Goal: Navigation & Orientation: Find specific page/section

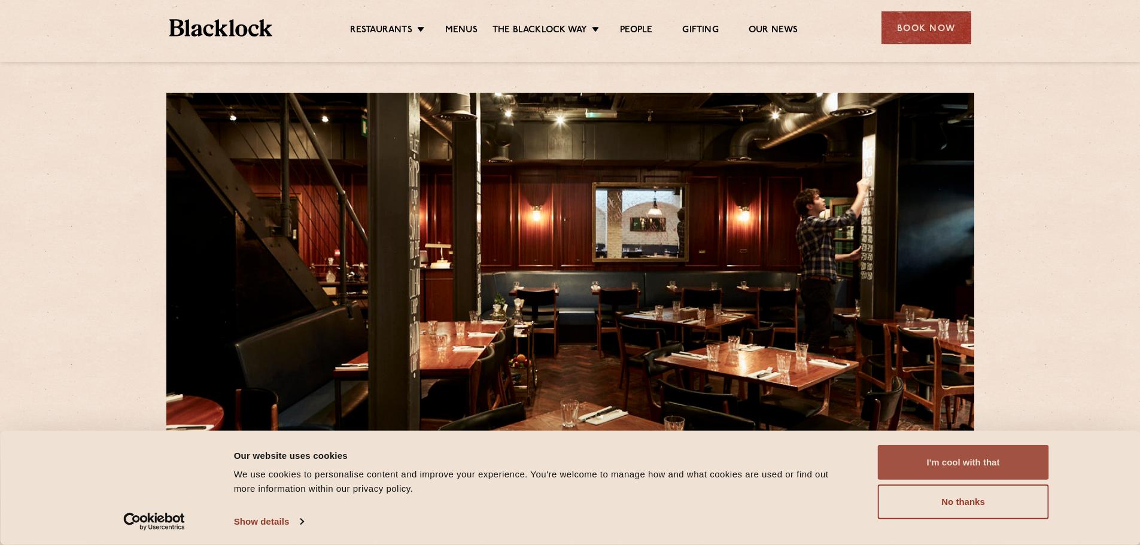
click at [1015, 461] on button "I'm cool with that" at bounding box center [963, 462] width 171 height 35
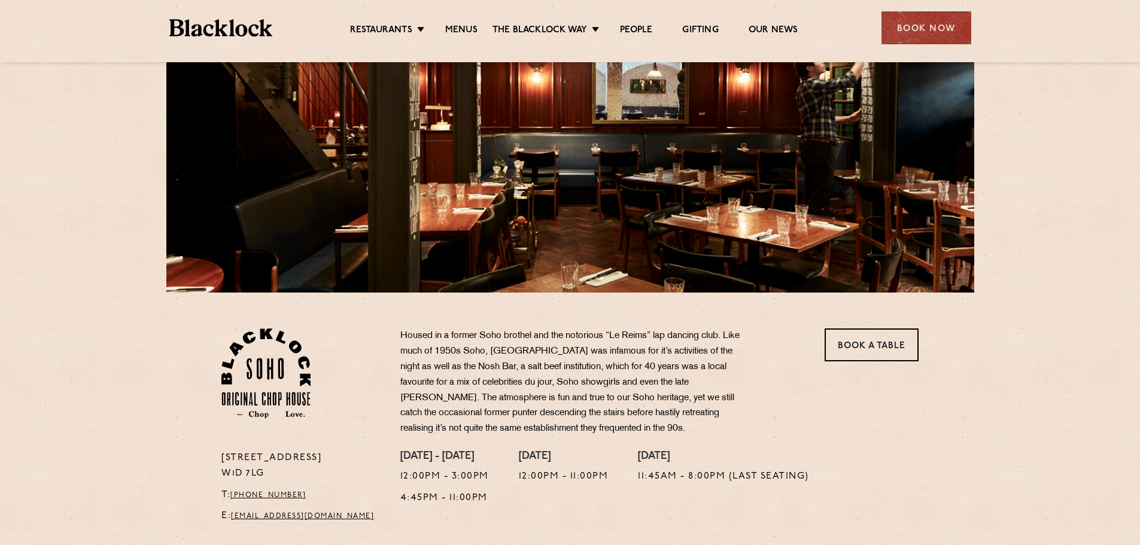
scroll to position [180, 0]
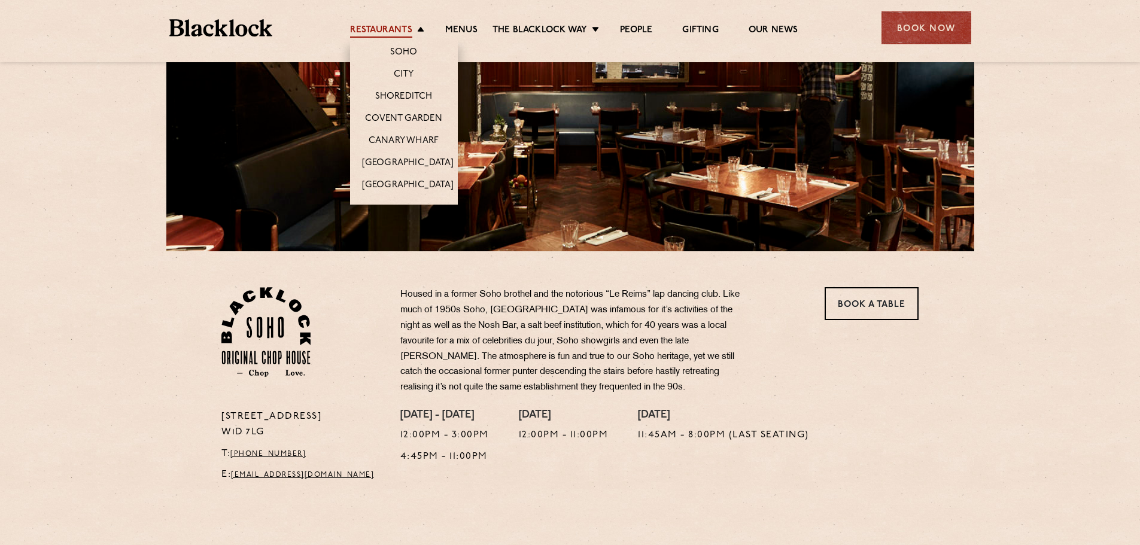
click at [378, 34] on link "Restaurants" at bounding box center [381, 31] width 62 height 13
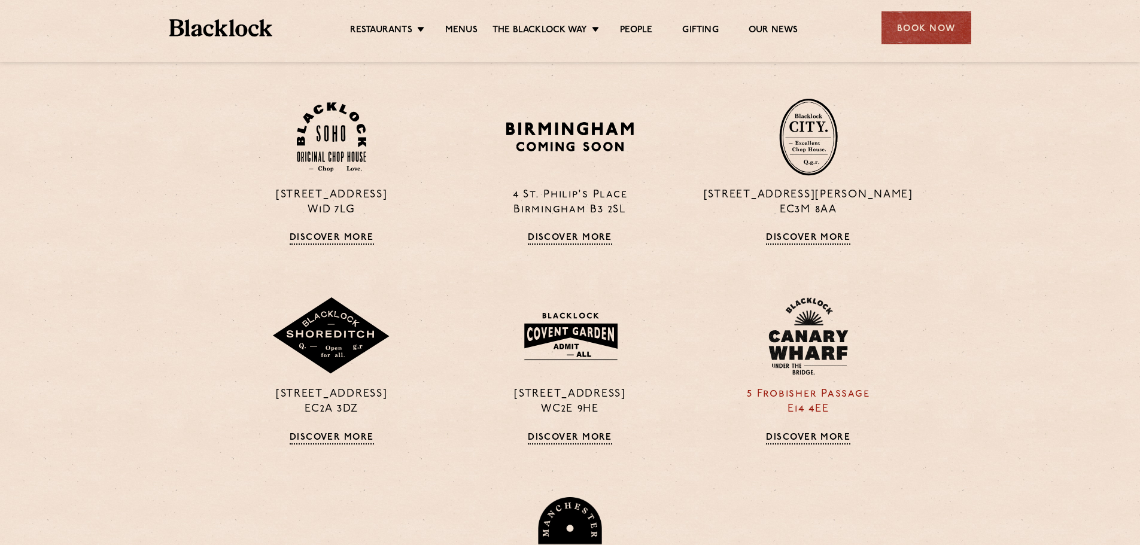
scroll to position [539, 0]
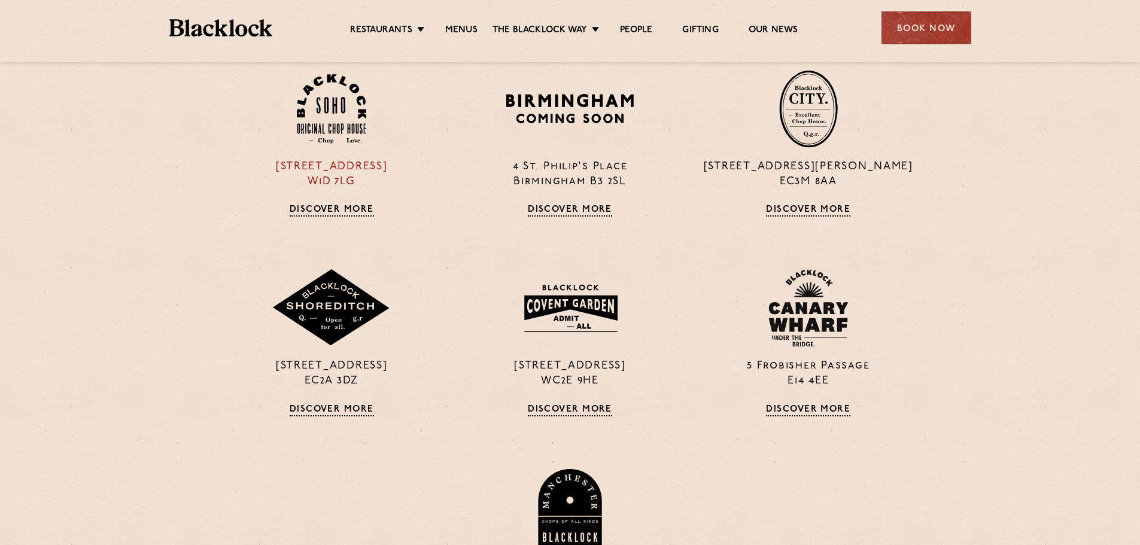
click at [341, 210] on link "Discover More" at bounding box center [332, 211] width 84 height 12
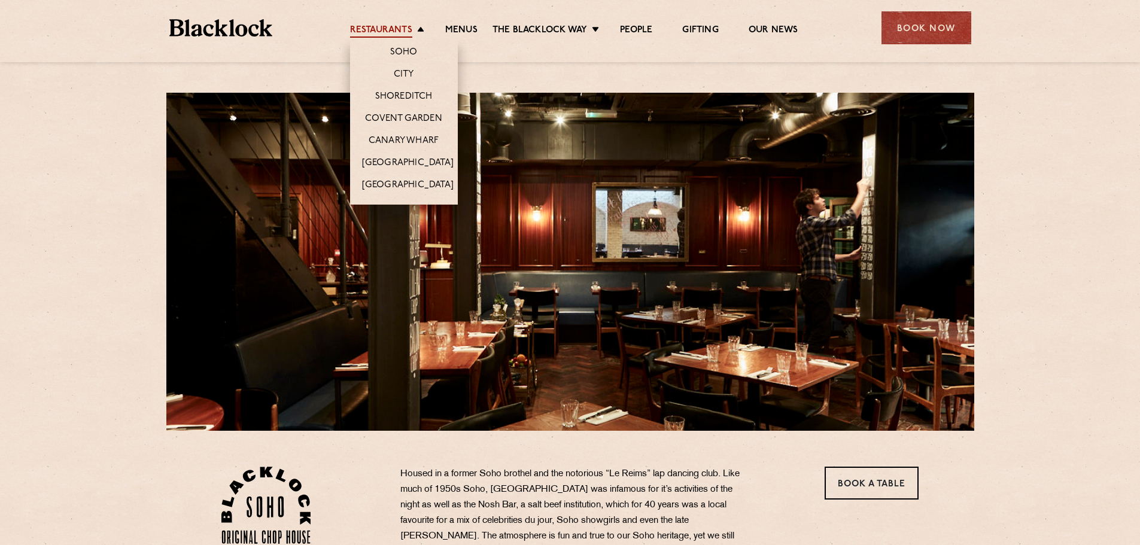
click at [379, 33] on link "Restaurants" at bounding box center [381, 31] width 62 height 13
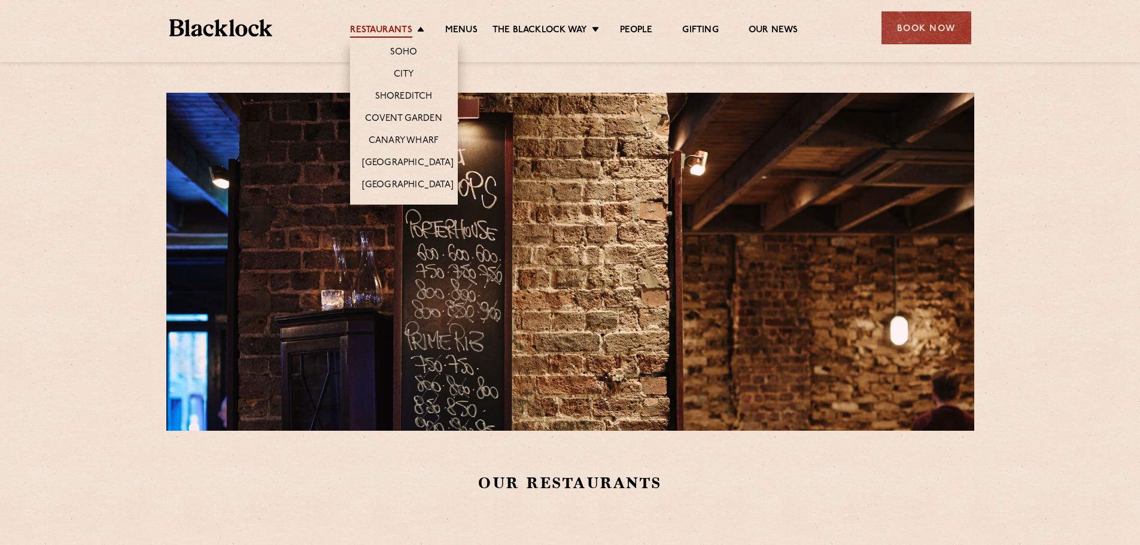
click at [383, 35] on link "Restaurants" at bounding box center [381, 31] width 62 height 13
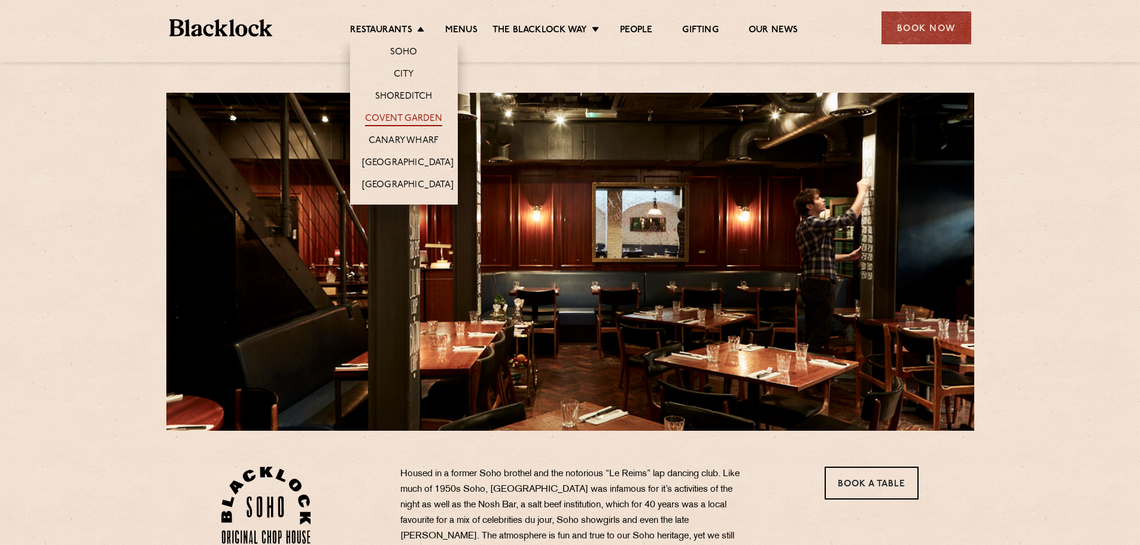
click at [408, 118] on link "Covent Garden" at bounding box center [403, 119] width 77 height 13
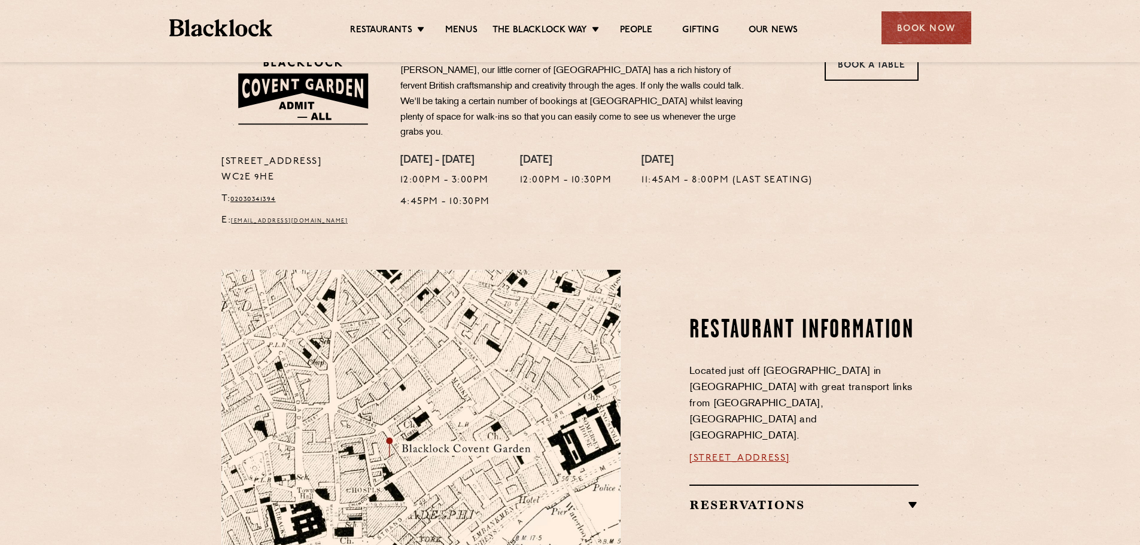
scroll to position [60, 0]
